Goal: Find specific page/section: Find specific page/section

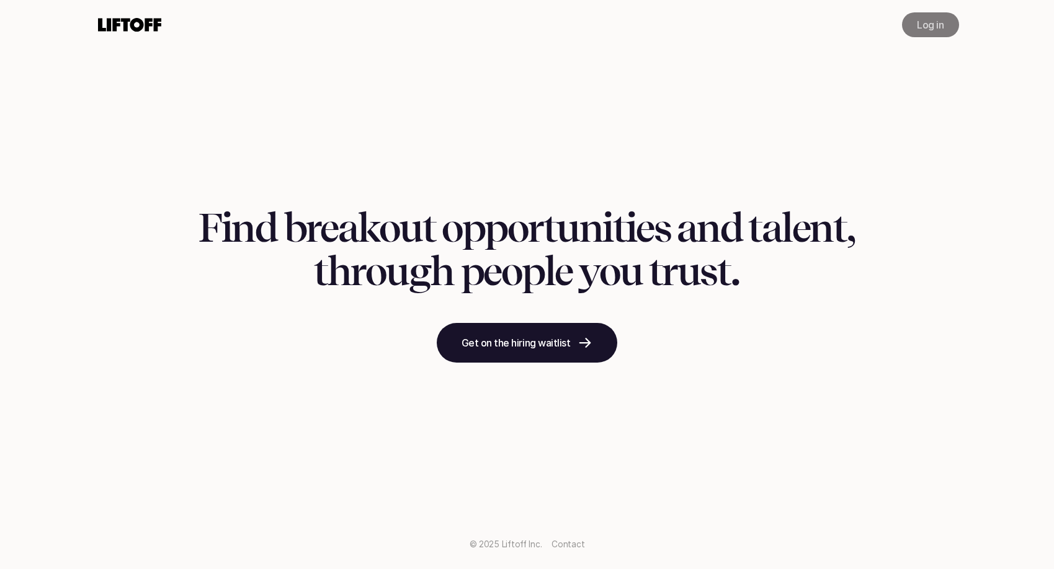
click at [919, 23] on p "Log in" at bounding box center [930, 24] width 27 height 15
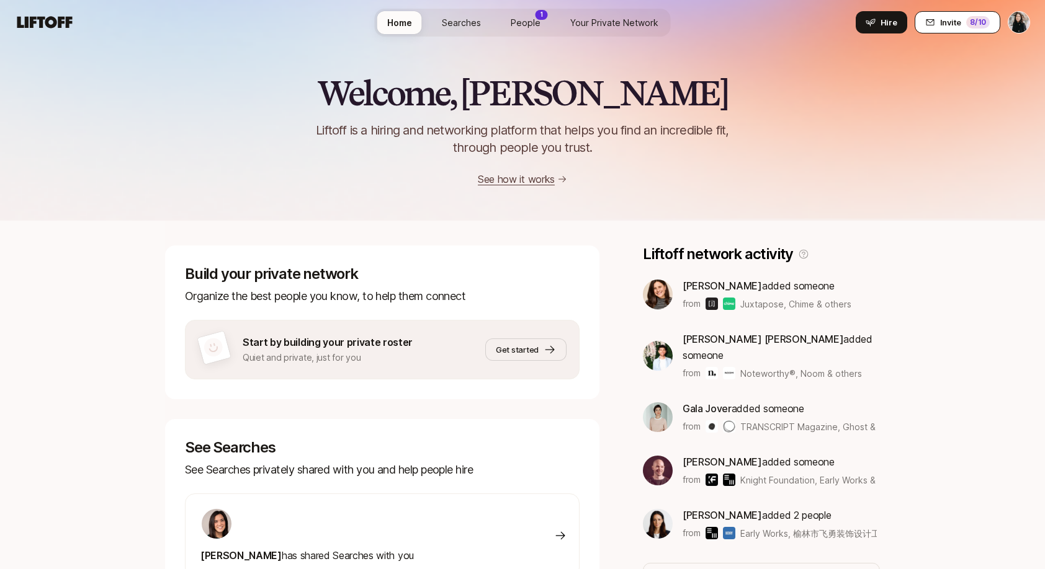
click at [947, 18] on span "Invite" at bounding box center [950, 22] width 21 height 12
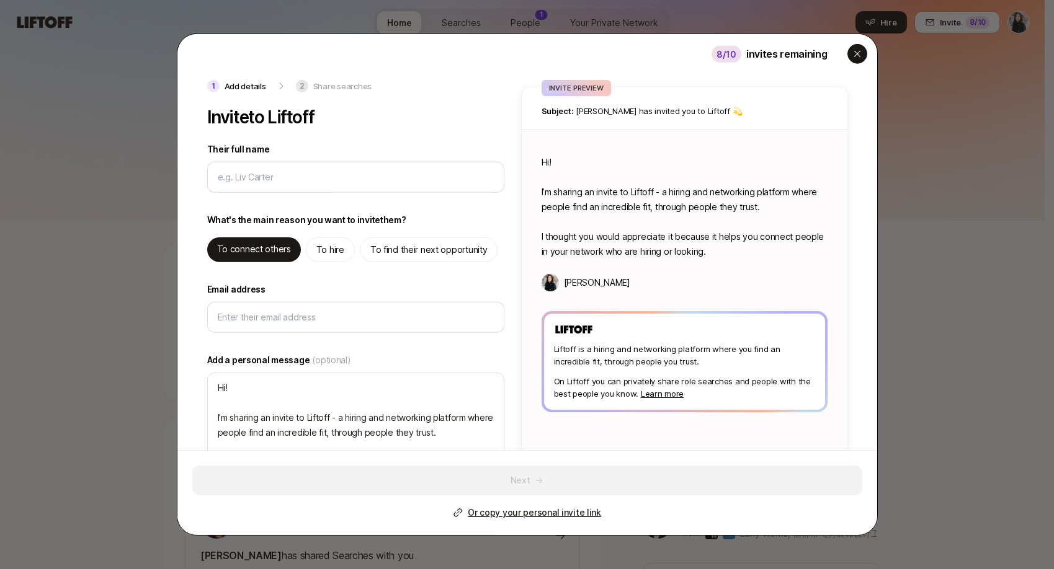
click at [854, 58] on icon "button" at bounding box center [857, 54] width 10 height 10
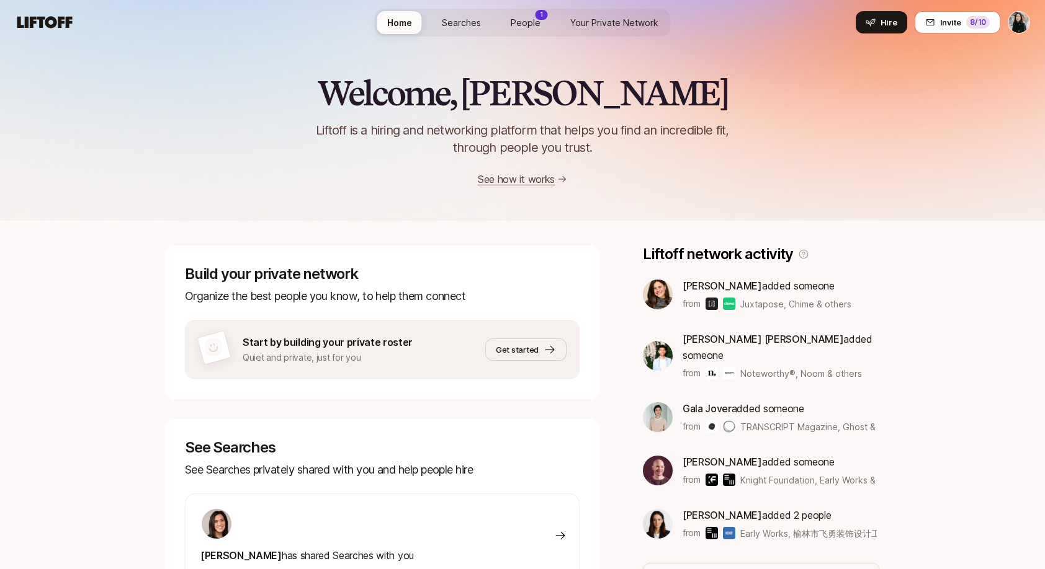
click at [651, 293] on img at bounding box center [658, 295] width 30 height 30
click at [707, 291] on span "[PERSON_NAME]" at bounding box center [721, 286] width 79 height 12
click at [659, 347] on img at bounding box center [658, 356] width 30 height 30
click at [471, 23] on span "Searches" at bounding box center [461, 22] width 39 height 13
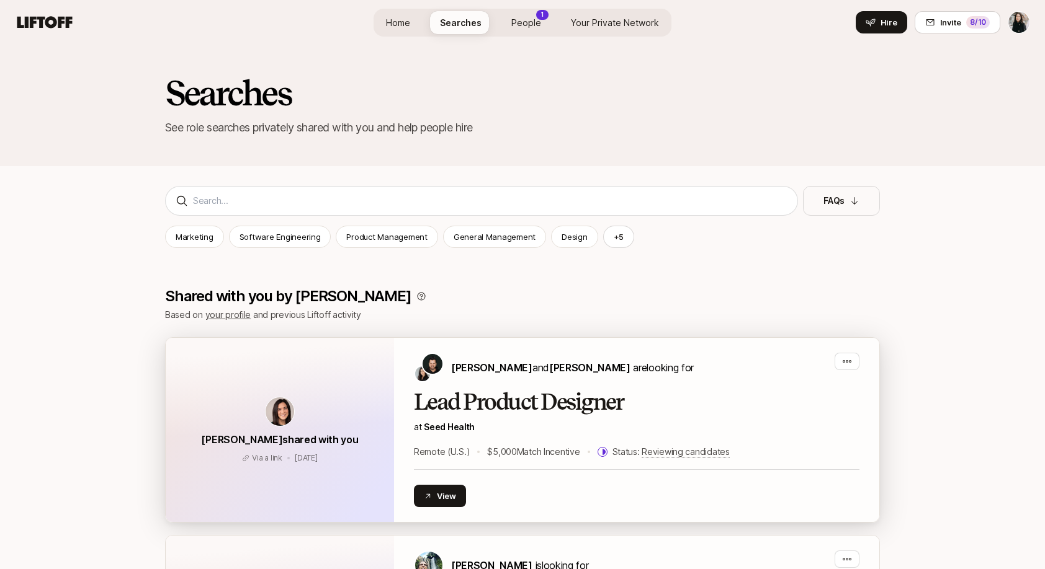
click at [283, 403] on img at bounding box center [279, 412] width 29 height 29
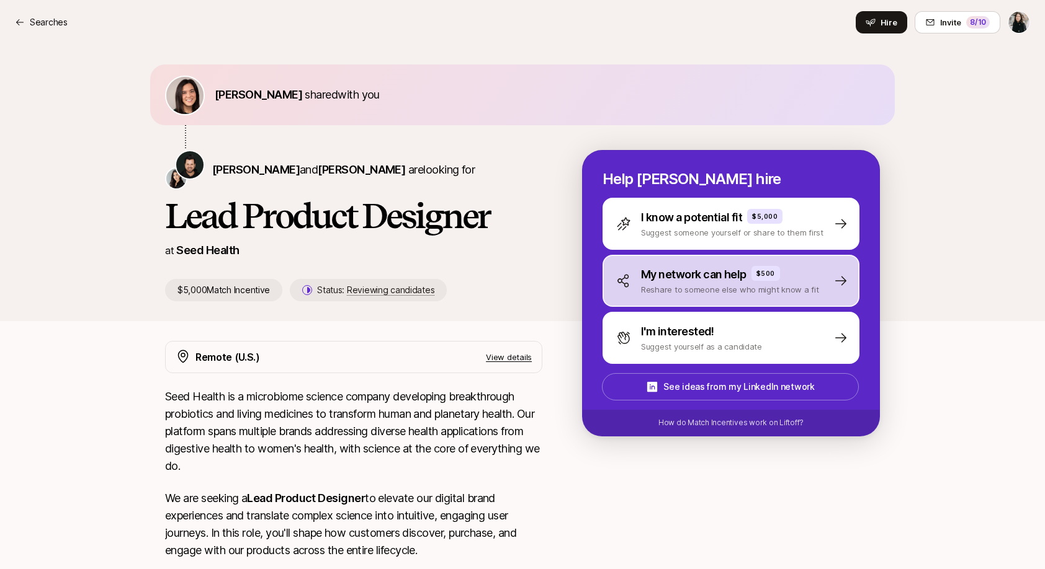
click at [697, 275] on p "My network can help" at bounding box center [693, 274] width 105 height 17
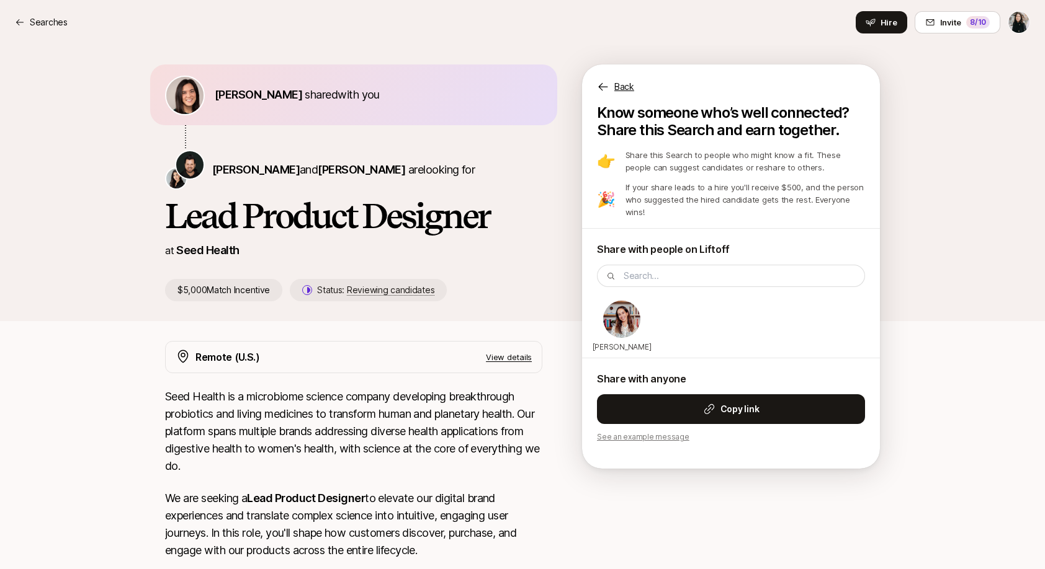
click at [631, 323] on img at bounding box center [621, 319] width 37 height 37
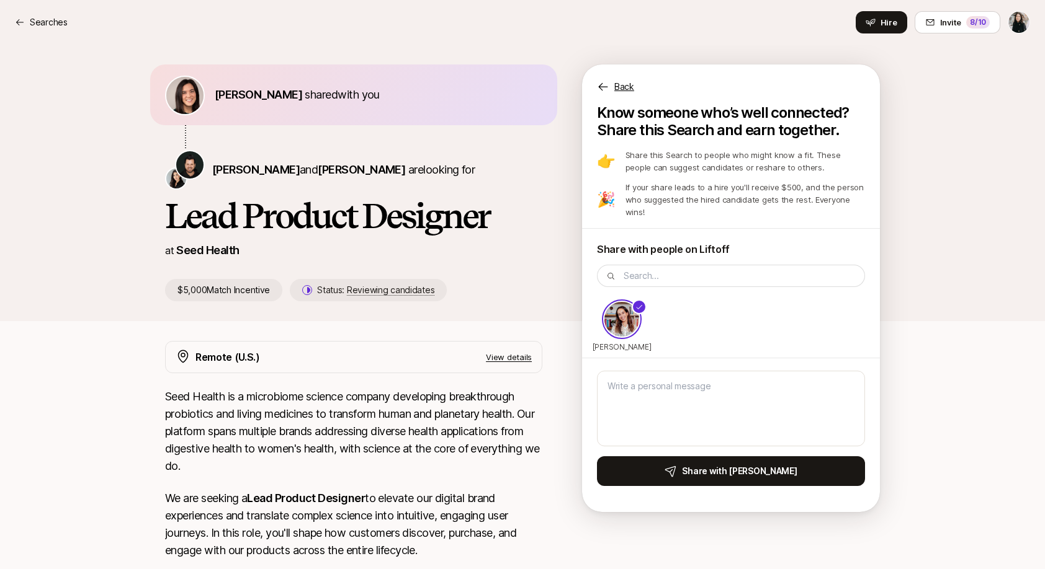
click at [809, 359] on hr at bounding box center [731, 358] width 298 height 1
type textarea "x"
